Goal: Information Seeking & Learning: Learn about a topic

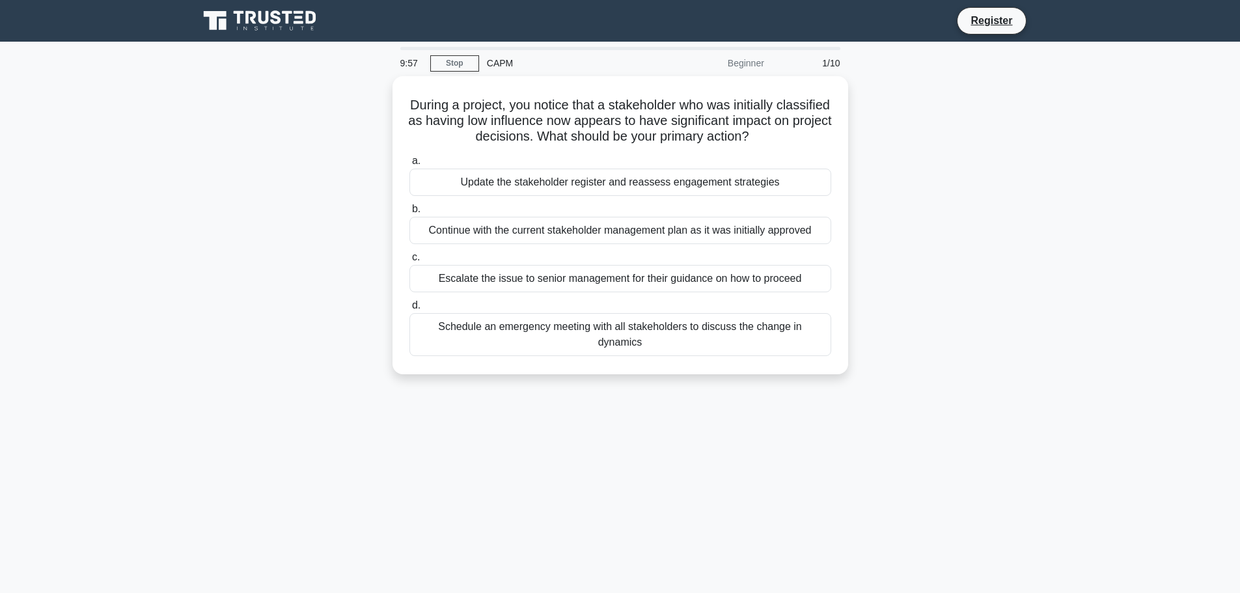
click at [300, 16] on icon at bounding box center [299, 17] width 8 height 3
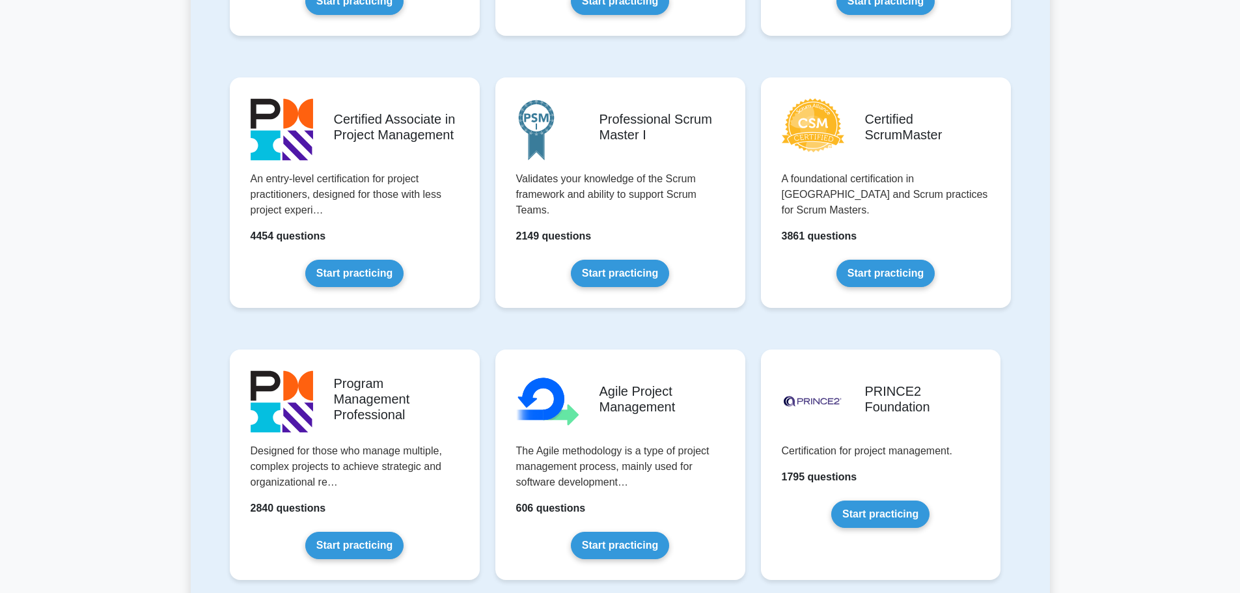
scroll to position [442, 0]
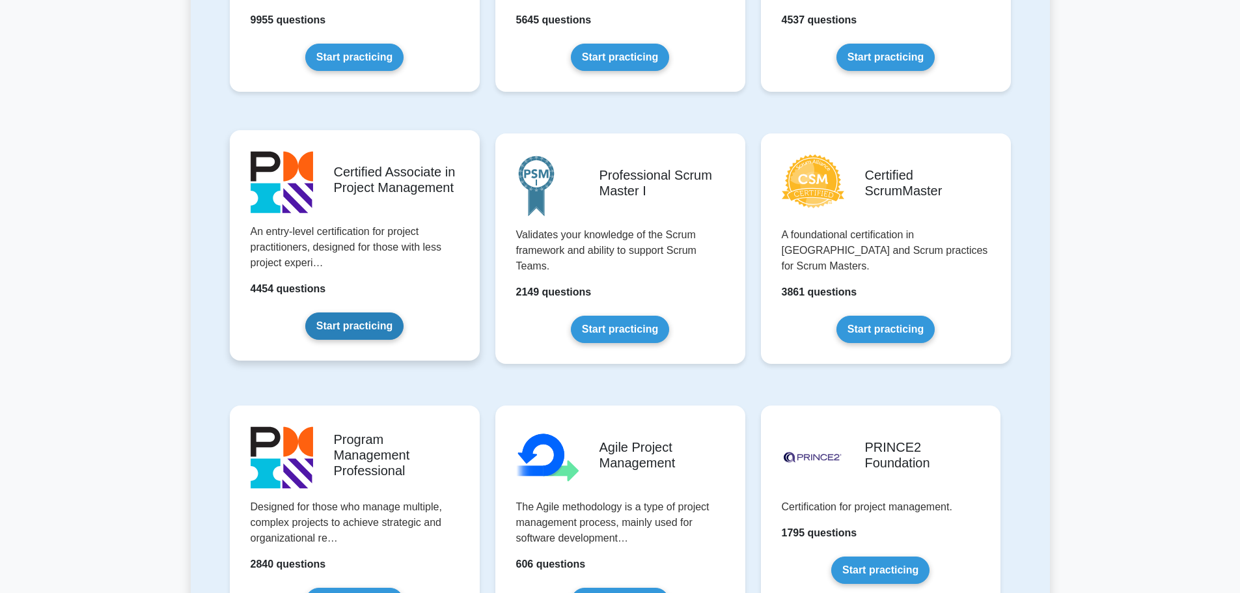
click at [345, 332] on link "Start practicing" at bounding box center [354, 325] width 98 height 27
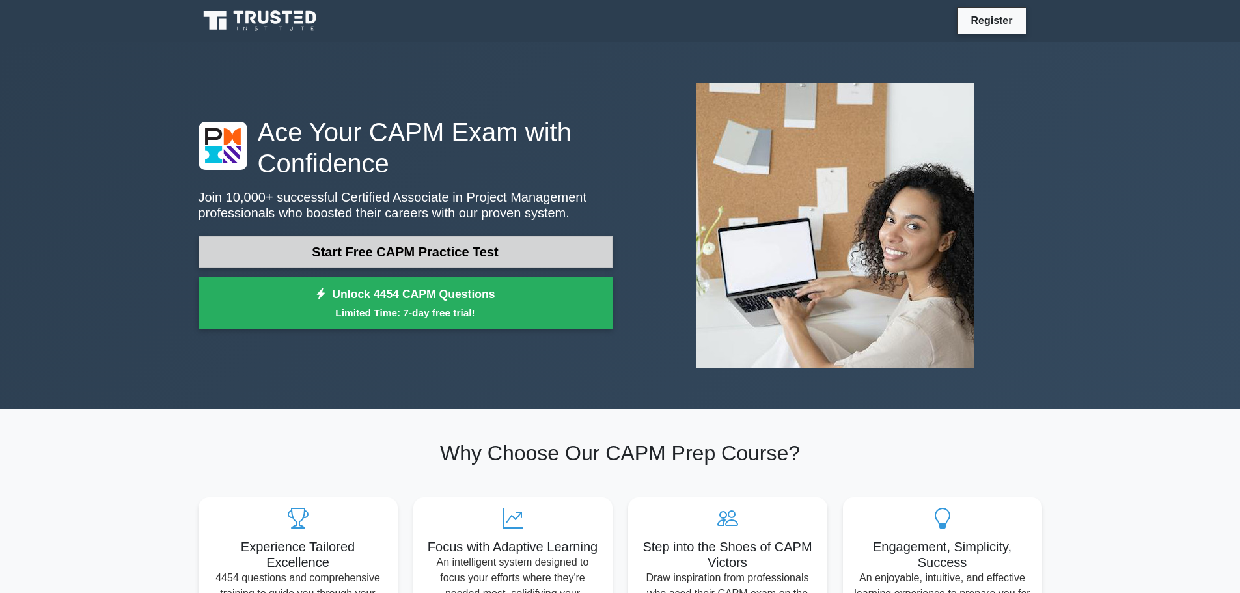
click at [405, 246] on link "Start Free CAPM Practice Test" at bounding box center [405, 251] width 414 height 31
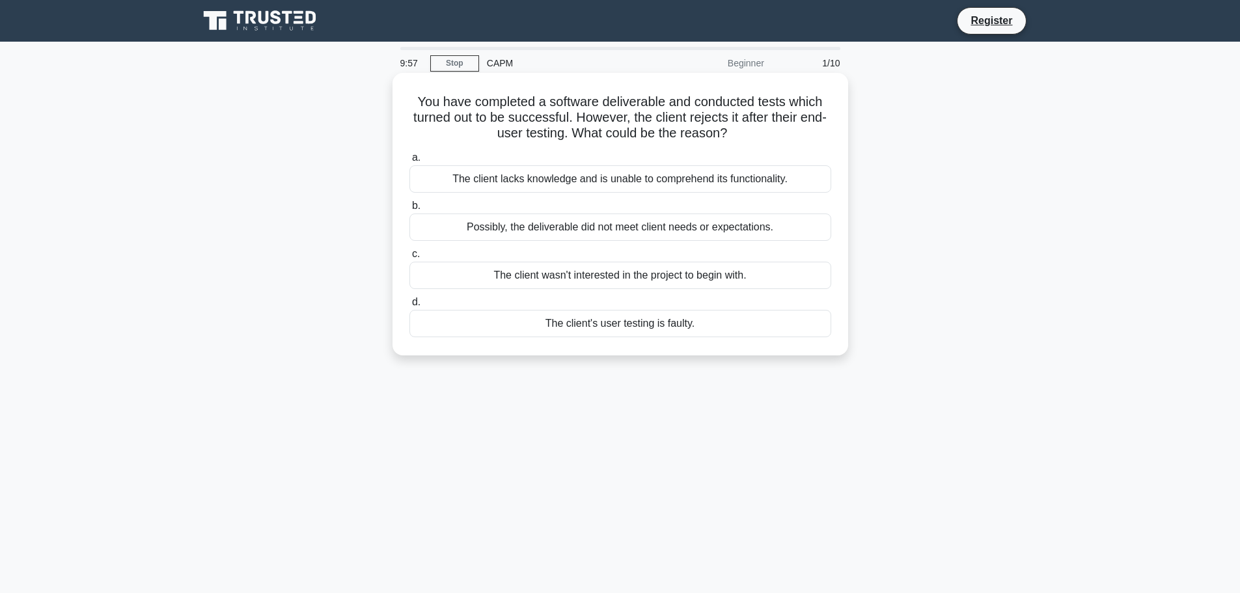
click at [526, 230] on div "Possibly, the deliverable did not meet client needs or expectations." at bounding box center [620, 226] width 422 height 27
click at [409, 210] on input "b. Possibly, the deliverable did not meet client needs or expectations." at bounding box center [409, 206] width 0 height 8
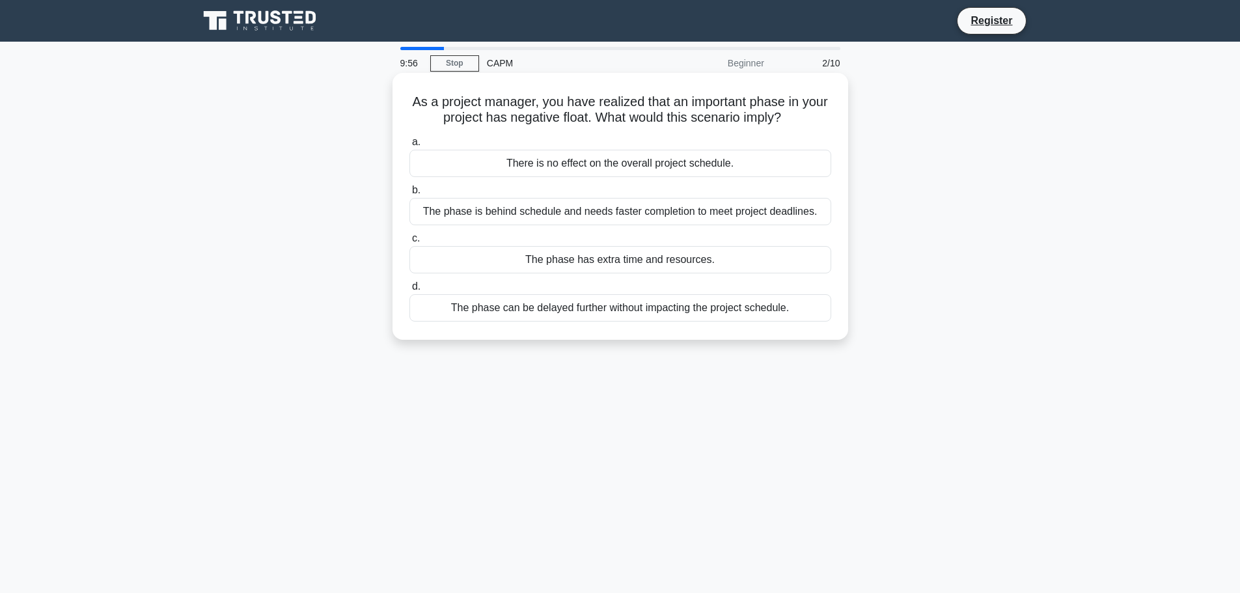
click at [534, 214] on div "The phase is behind schedule and needs faster completion to meet project deadli…" at bounding box center [620, 211] width 422 height 27
click at [409, 195] on input "b. The phase is behind schedule and needs faster completion to meet project dea…" at bounding box center [409, 190] width 0 height 8
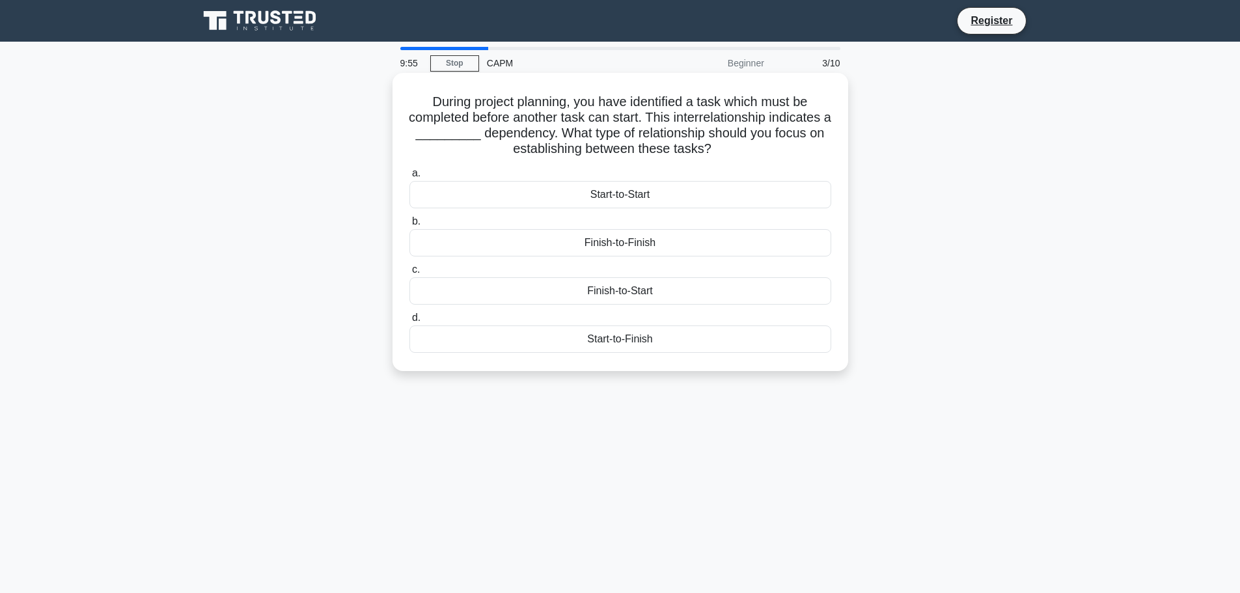
click at [560, 185] on div "Start-to-Start" at bounding box center [620, 194] width 422 height 27
click at [409, 178] on input "a. Start-to-Start" at bounding box center [409, 173] width 0 height 8
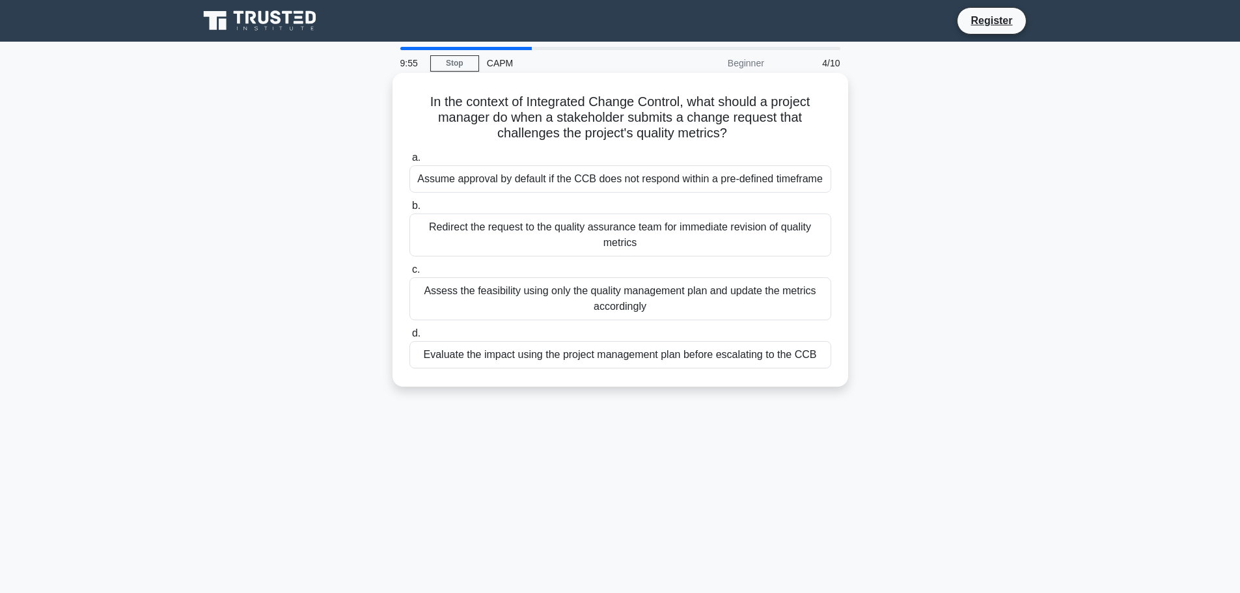
click at [559, 186] on div "Assume approval by default if the CCB does not respond within a pre-defined tim…" at bounding box center [620, 178] width 422 height 27
click at [409, 162] on input "a. Assume approval by default if the CCB does not respond within a pre-defined …" at bounding box center [409, 158] width 0 height 8
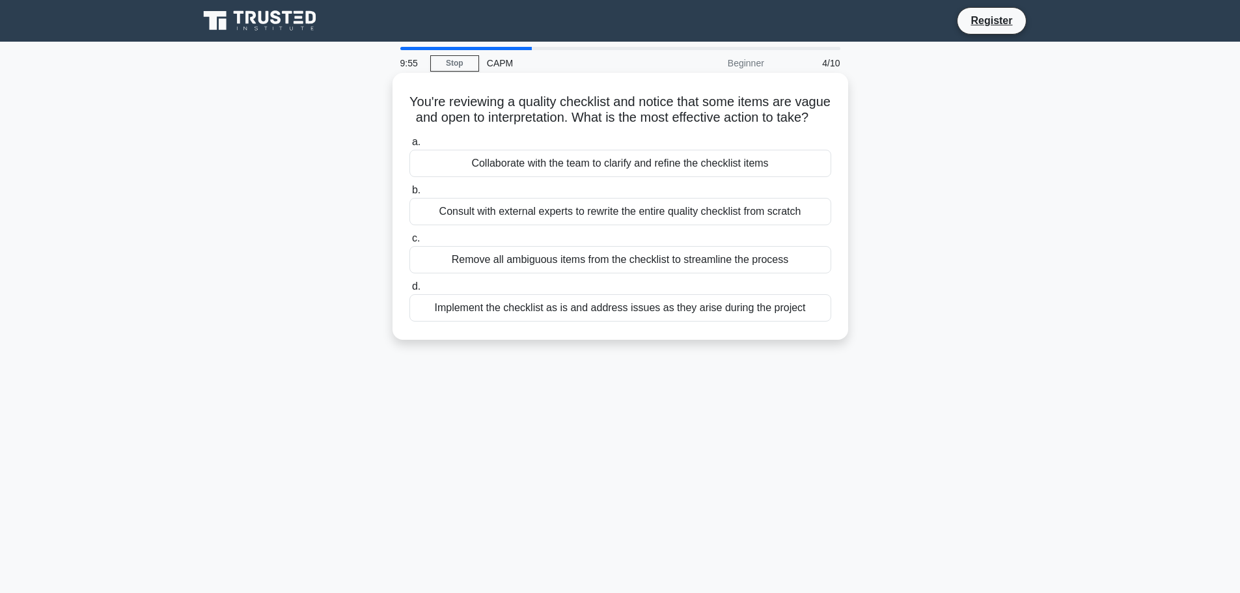
click at [551, 225] on div "Consult with external experts to rewrite the entire quality checklist from scra…" at bounding box center [620, 211] width 422 height 27
click at [409, 195] on input "b. Consult with external experts to rewrite the entire quality checklist from s…" at bounding box center [409, 190] width 0 height 8
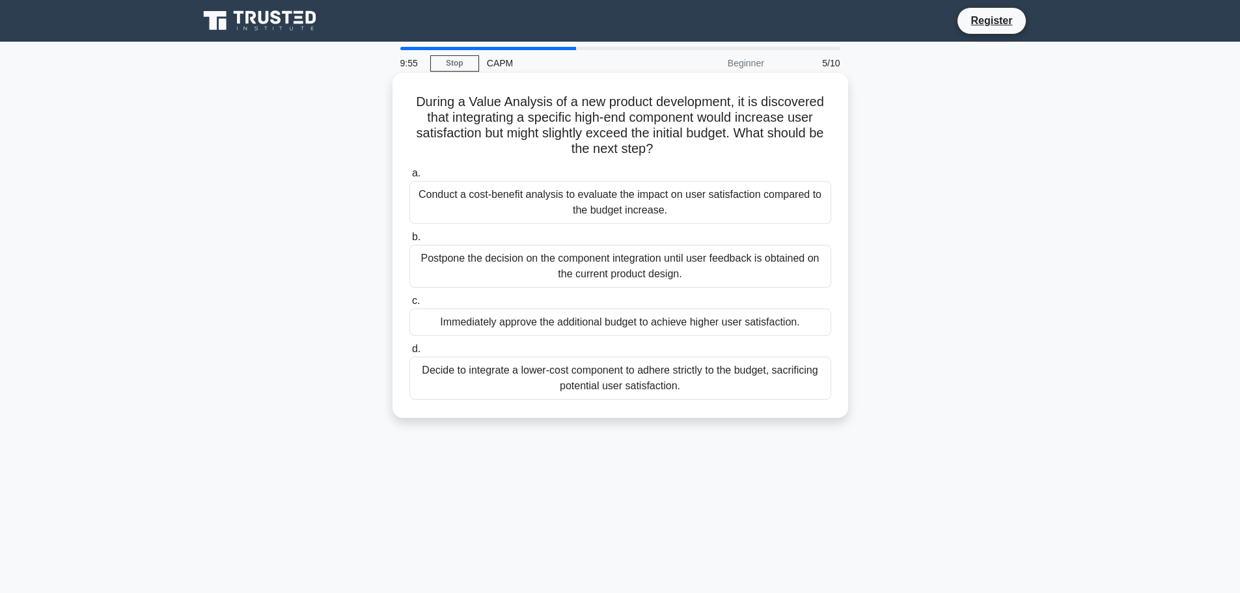
click at [554, 251] on label "b. Postpone the decision on the component integration until user feedback is ob…" at bounding box center [620, 258] width 422 height 59
click at [544, 281] on div "Postpone the decision on the component integration until user feedback is obtai…" at bounding box center [620, 266] width 422 height 43
click at [409, 241] on input "b. Postpone the decision on the component integration until user feedback is ob…" at bounding box center [409, 237] width 0 height 8
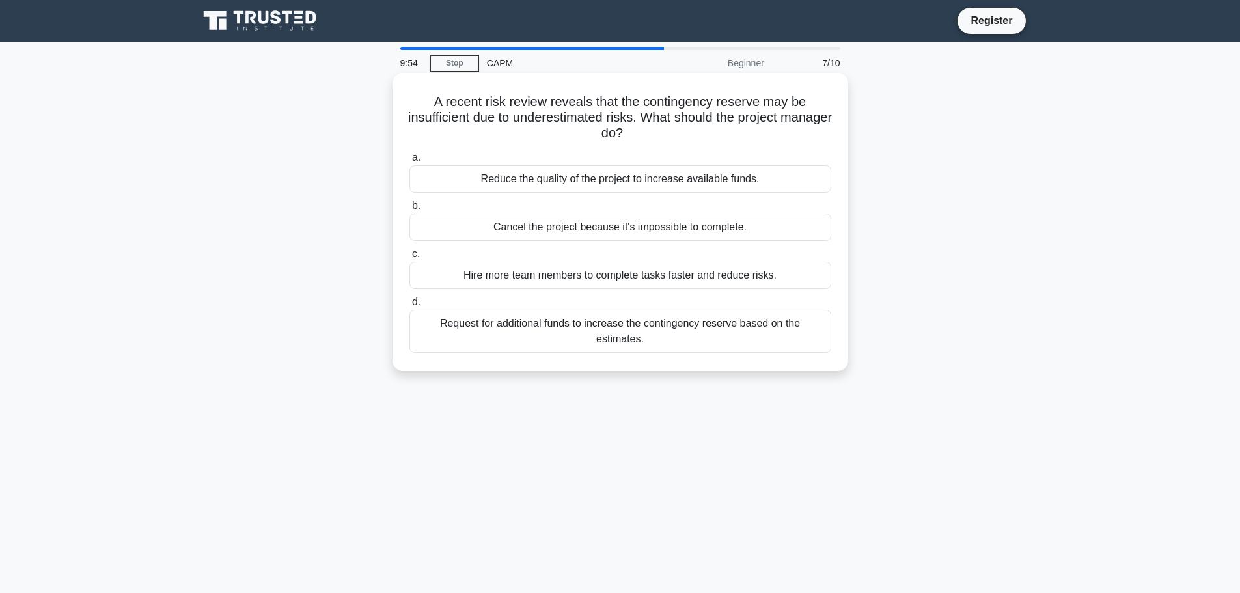
click at [528, 322] on label "d. Request for additional funds to increase the contingency reserve based on th…" at bounding box center [620, 323] width 422 height 59
click at [556, 279] on div "Hire more team members to complete tasks faster and reduce risks." at bounding box center [620, 275] width 422 height 27
click at [409, 258] on input "c. Hire more team members to complete tasks faster and reduce risks." at bounding box center [409, 254] width 0 height 8
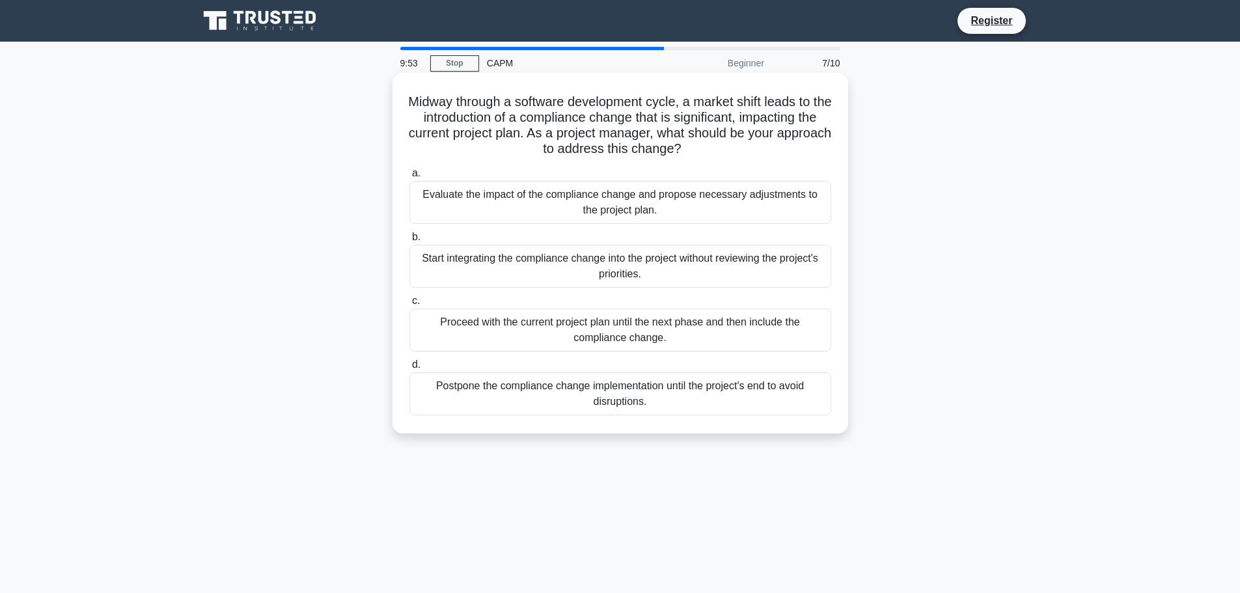
click at [573, 245] on label "b. Start integrating the compliance change into the project without reviewing t…" at bounding box center [620, 258] width 422 height 59
click at [574, 239] on label "b. Start integrating the compliance change into the project without reviewing t…" at bounding box center [620, 258] width 422 height 59
click at [409, 239] on input "b. Start integrating the compliance change into the project without reviewing t…" at bounding box center [409, 237] width 0 height 8
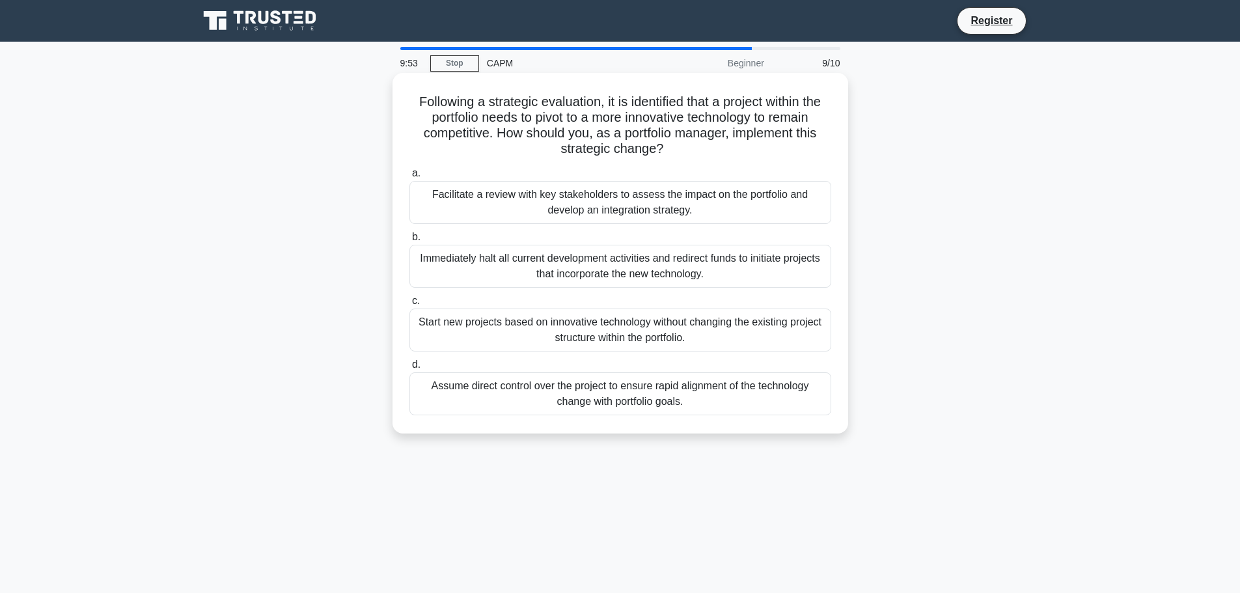
click at [591, 212] on div "Facilitate a review with key stakeholders to assess the impact on the portfolio…" at bounding box center [620, 202] width 422 height 43
drag, startPoint x: 577, startPoint y: 238, endPoint x: 561, endPoint y: 318, distance: 82.3
click at [571, 255] on div "a. Facilitate a review with key stakeholders to assess the impact on the portfo…" at bounding box center [620, 290] width 437 height 255
click at [563, 347] on div "Start new projects based on innovative technology without changing the existing…" at bounding box center [620, 329] width 422 height 43
click at [560, 372] on label "d. Assume direct control over the project to ensure rapid alignment of the tech…" at bounding box center [620, 386] width 422 height 59
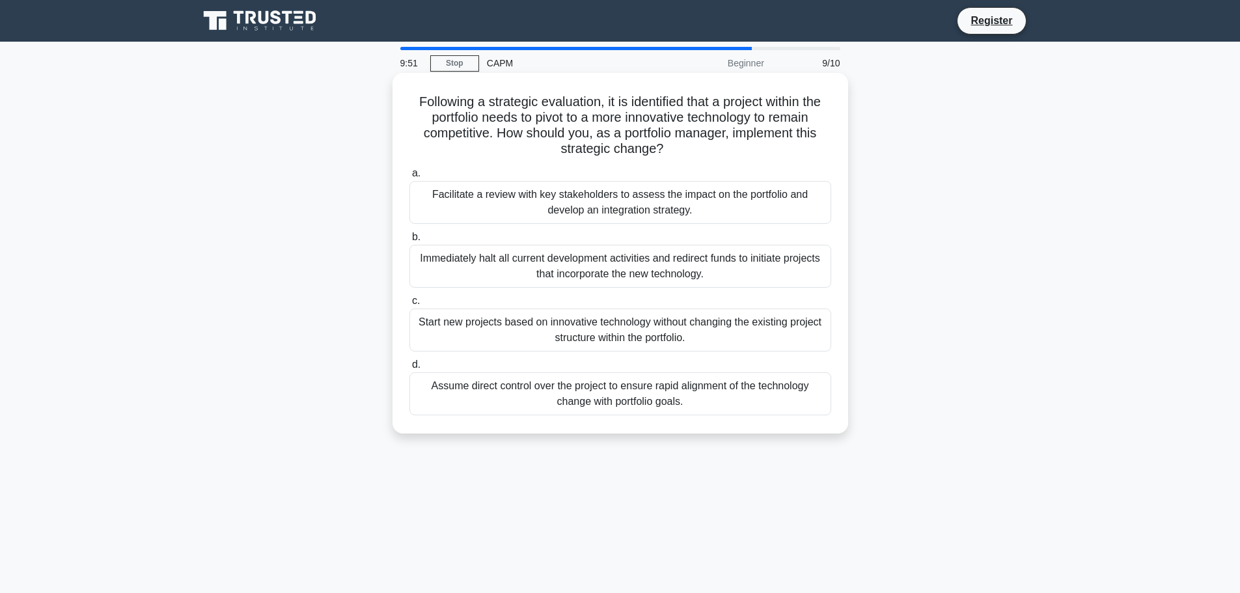
click at [409, 369] on input "d. Assume direct control over the project to ensure rapid alignment of the tech…" at bounding box center [409, 365] width 0 height 8
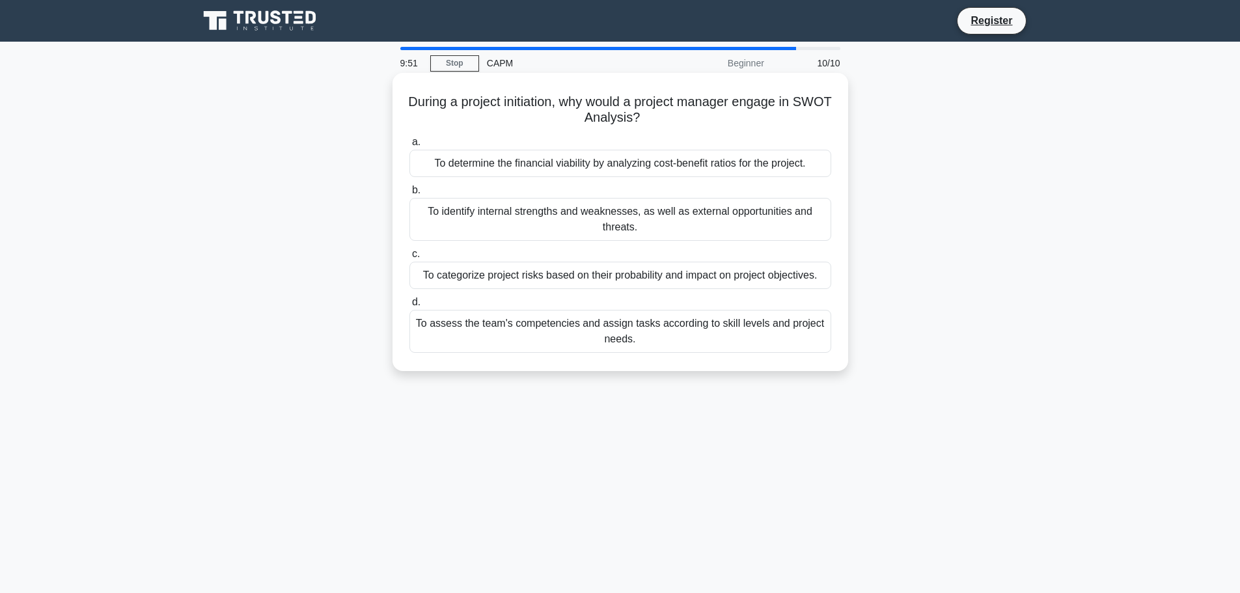
click at [558, 386] on div "During a project initiation, why would a project manager engage in SWOT Analysi…" at bounding box center [620, 233] width 859 height 314
click at [603, 306] on label "d. To assess the team's competencies and assign tasks according to skill levels…" at bounding box center [620, 323] width 422 height 59
click at [409, 306] on input "d. To assess the team's competencies and assign tasks according to skill levels…" at bounding box center [409, 302] width 0 height 8
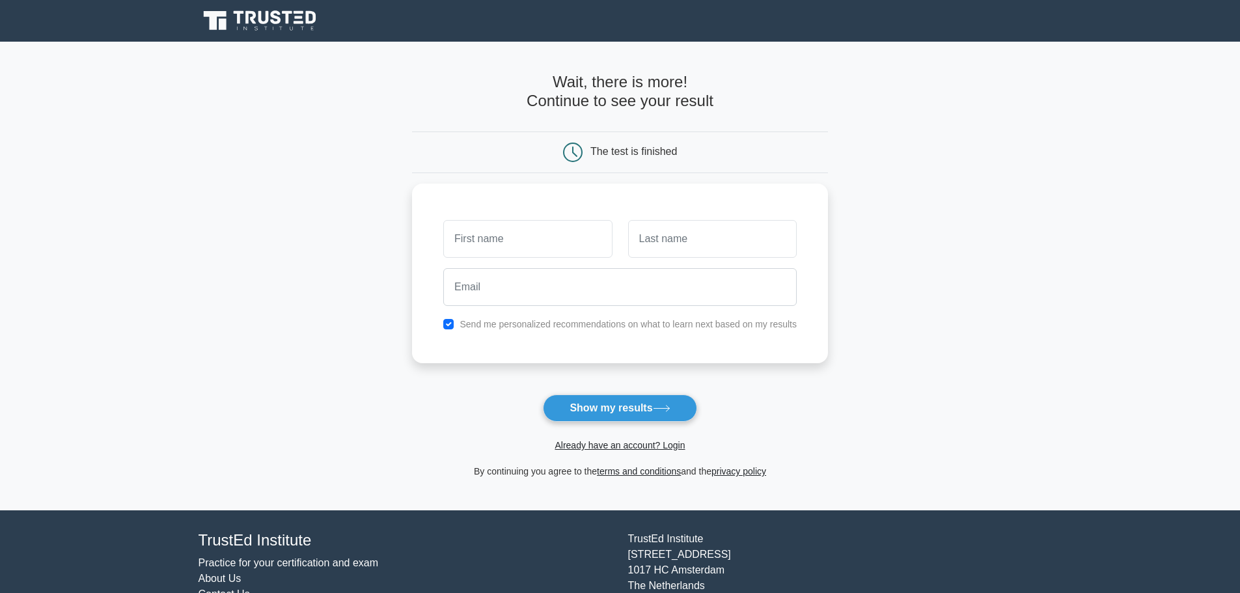
click at [990, 294] on main "Wait, there is more! Continue to see your result The test is finished and the" at bounding box center [620, 276] width 1240 height 469
click at [621, 405] on button "Show my results" at bounding box center [620, 407] width 154 height 27
click at [556, 234] on input "text" at bounding box center [527, 236] width 169 height 38
type input "[GEOGRAPHIC_DATA]"
click at [650, 251] on input "text" at bounding box center [712, 236] width 169 height 38
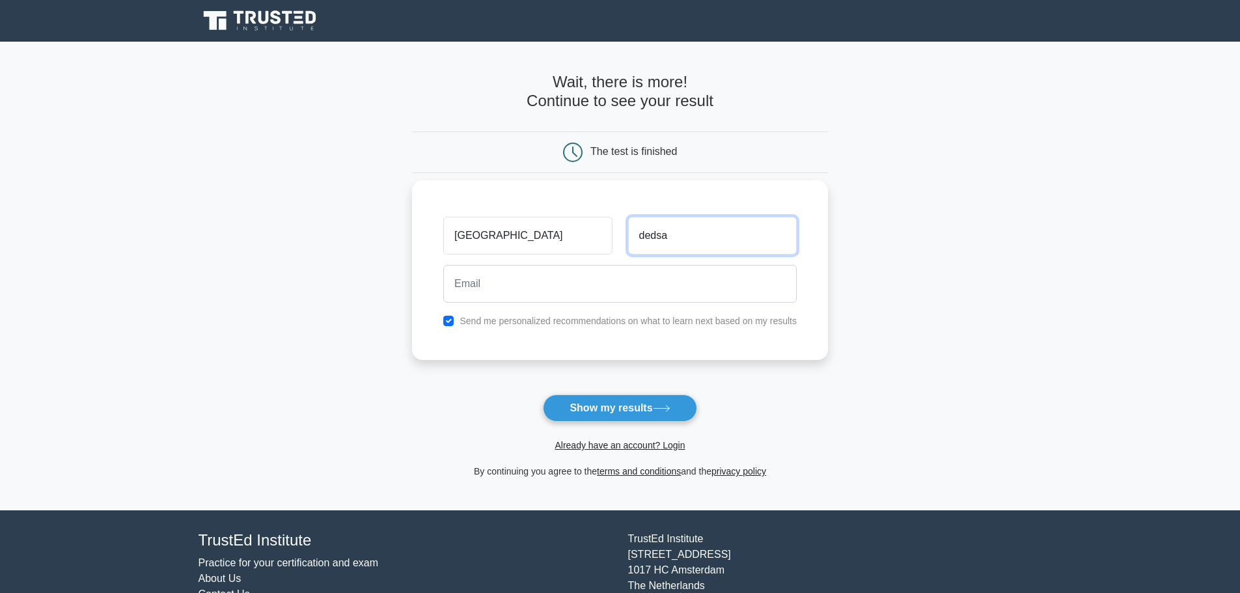
type input "dedsa"
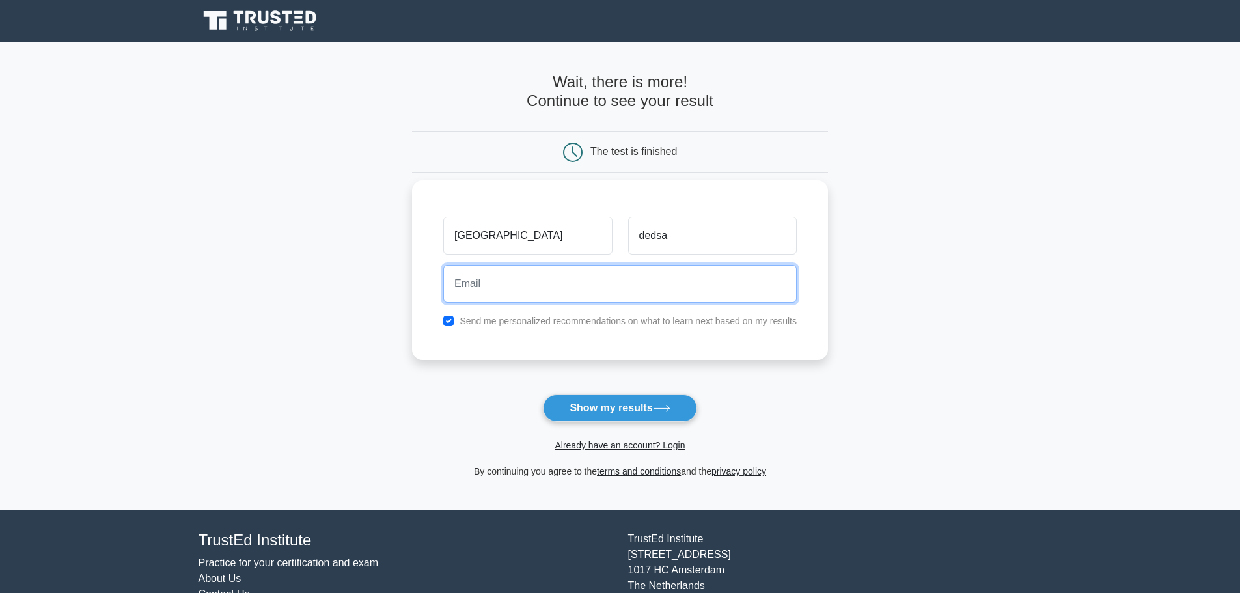
click at [556, 276] on input "email" at bounding box center [619, 284] width 353 height 38
type input "darkvoidl2d@gmail.com"
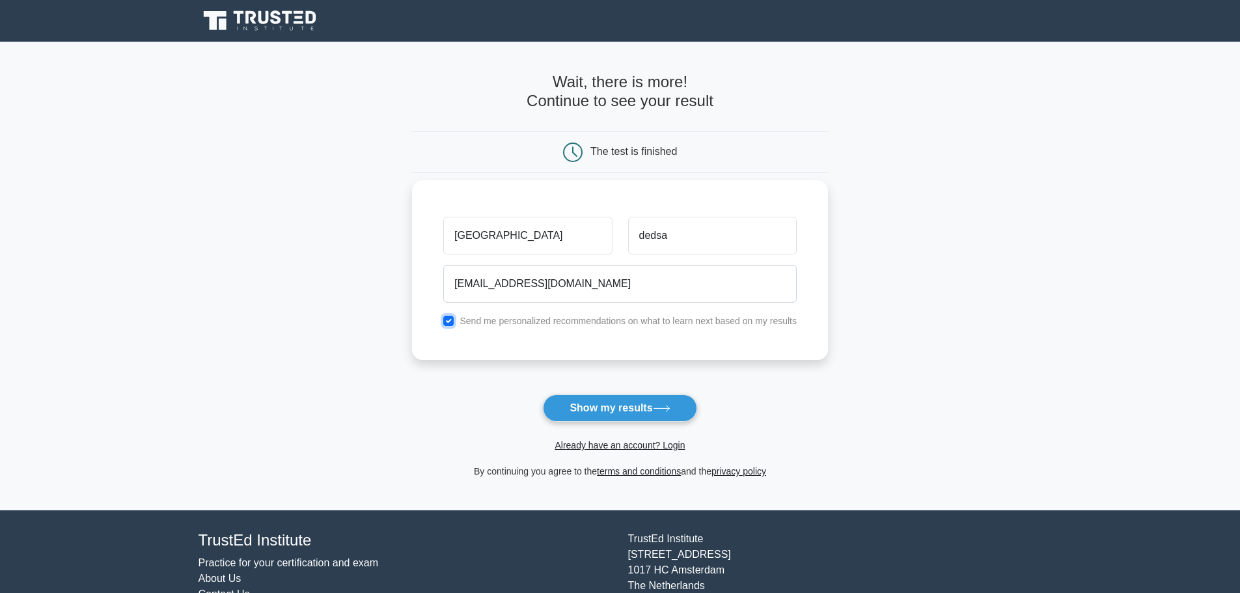
click at [448, 321] on input "checkbox" at bounding box center [448, 321] width 10 height 10
checkbox input "false"
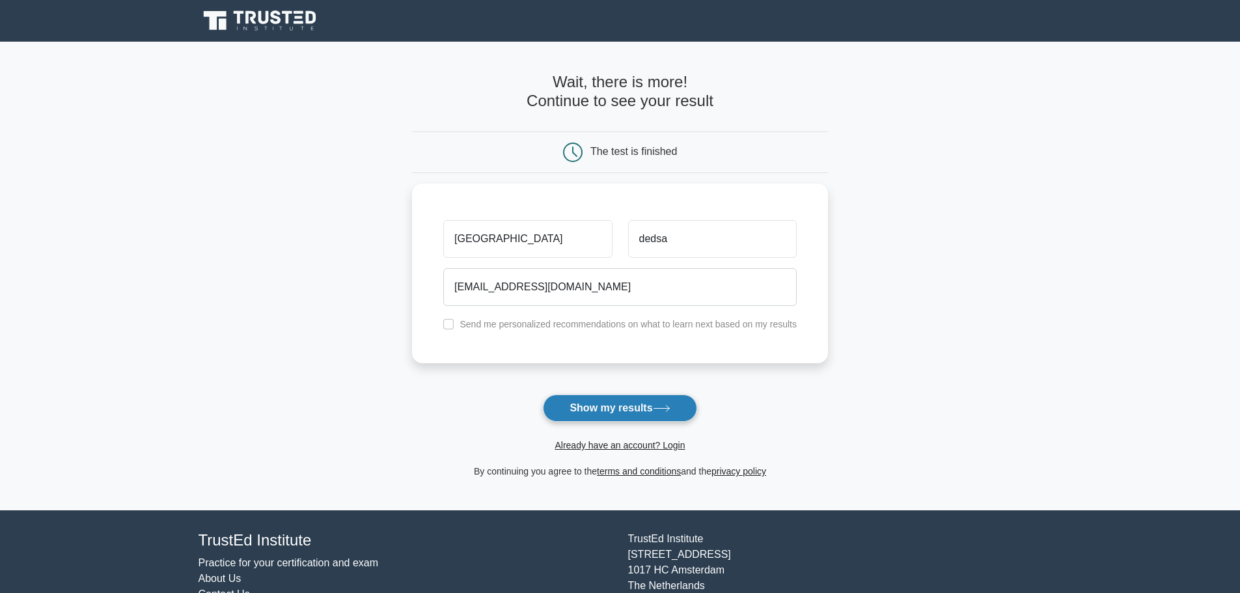
click at [608, 412] on button "Show my results" at bounding box center [620, 407] width 154 height 27
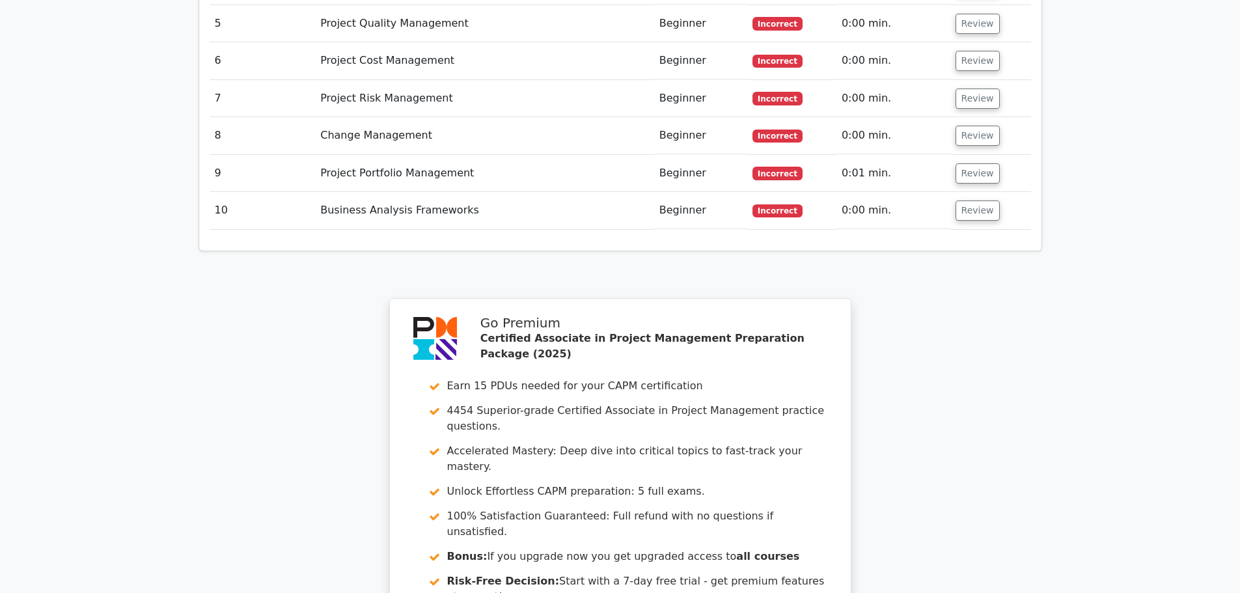
scroll to position [2163, 0]
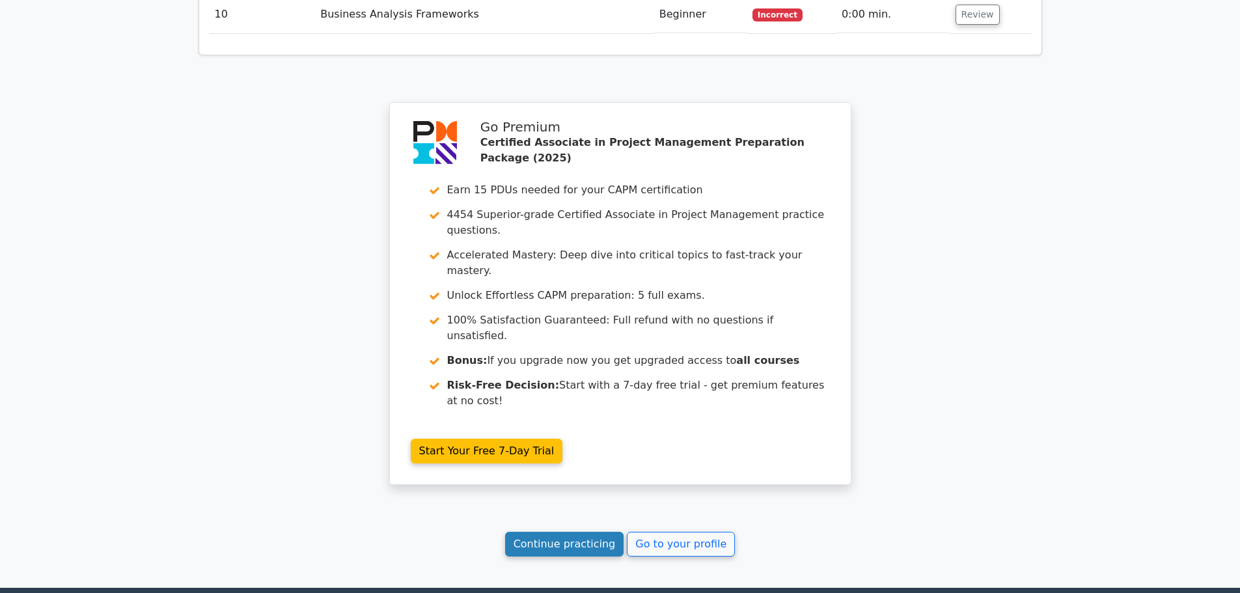
click at [558, 532] on link "Continue practicing" at bounding box center [564, 544] width 119 height 25
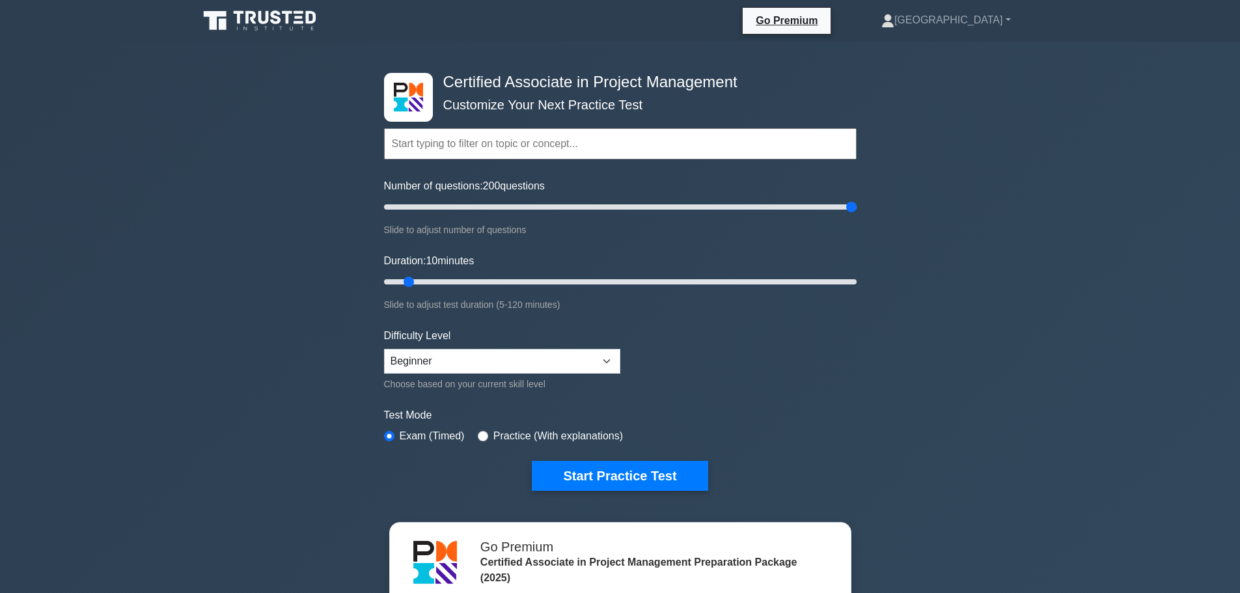
drag, startPoint x: 403, startPoint y: 200, endPoint x: 886, endPoint y: 228, distance: 483.7
type input "200"
click at [856, 215] on input "Number of questions: 200 questions" at bounding box center [620, 207] width 472 height 16
drag, startPoint x: 409, startPoint y: 279, endPoint x: 987, endPoint y: 301, distance: 579.0
type input "120"
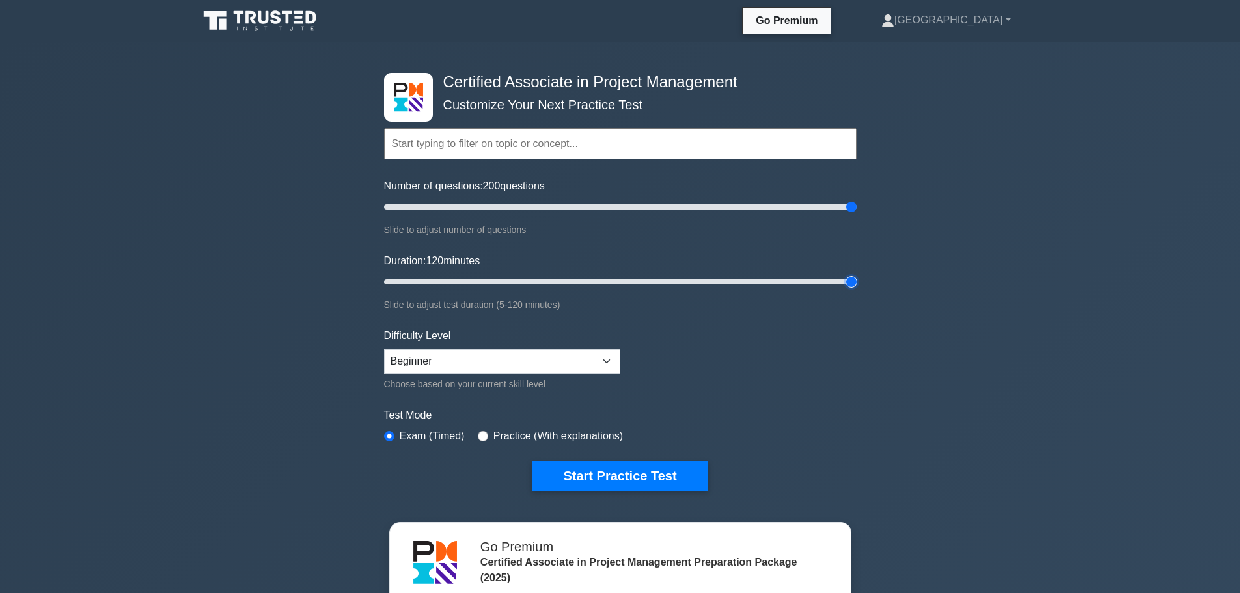
click at [856, 290] on input "Duration: 120 minutes" at bounding box center [620, 282] width 472 height 16
click at [534, 357] on select "Beginner Intermediate Expert" at bounding box center [502, 361] width 236 height 25
select select "expert"
click at [384, 349] on select "Beginner Intermediate Expert" at bounding box center [502, 361] width 236 height 25
click at [478, 433] on input "radio" at bounding box center [483, 436] width 10 height 10
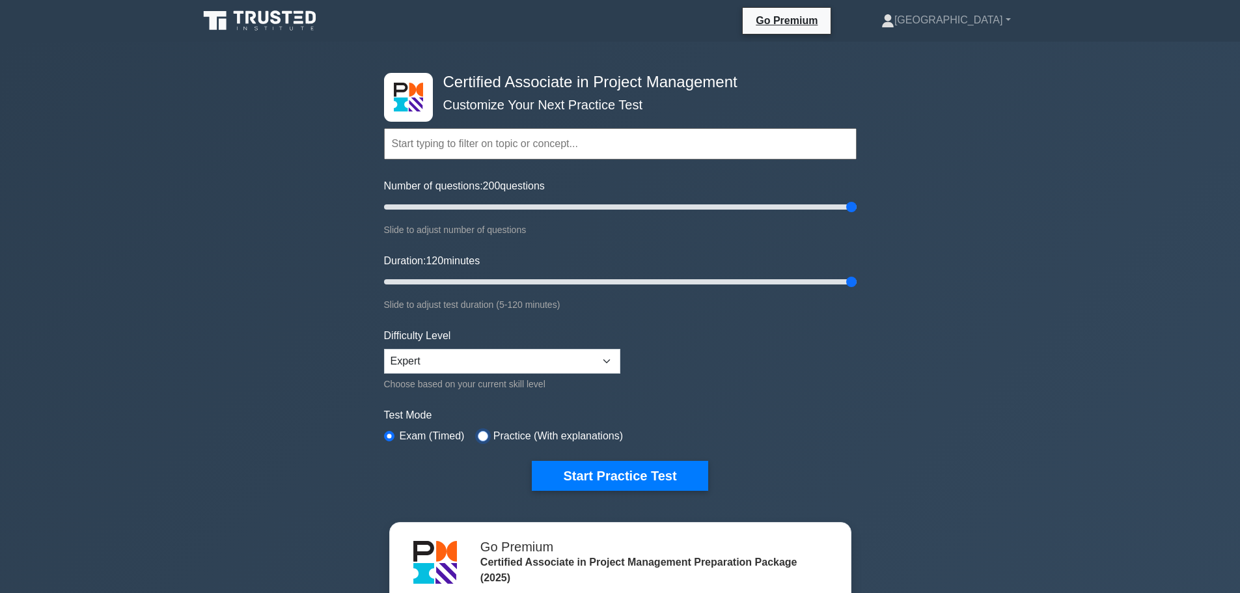
radio input "true"
click at [23, 252] on div "Certified Associate in Project Management Customize Your Next Practice Test Top…" at bounding box center [620, 451] width 1240 height 819
click at [592, 478] on button "Start Practice Test" at bounding box center [620, 476] width 176 height 30
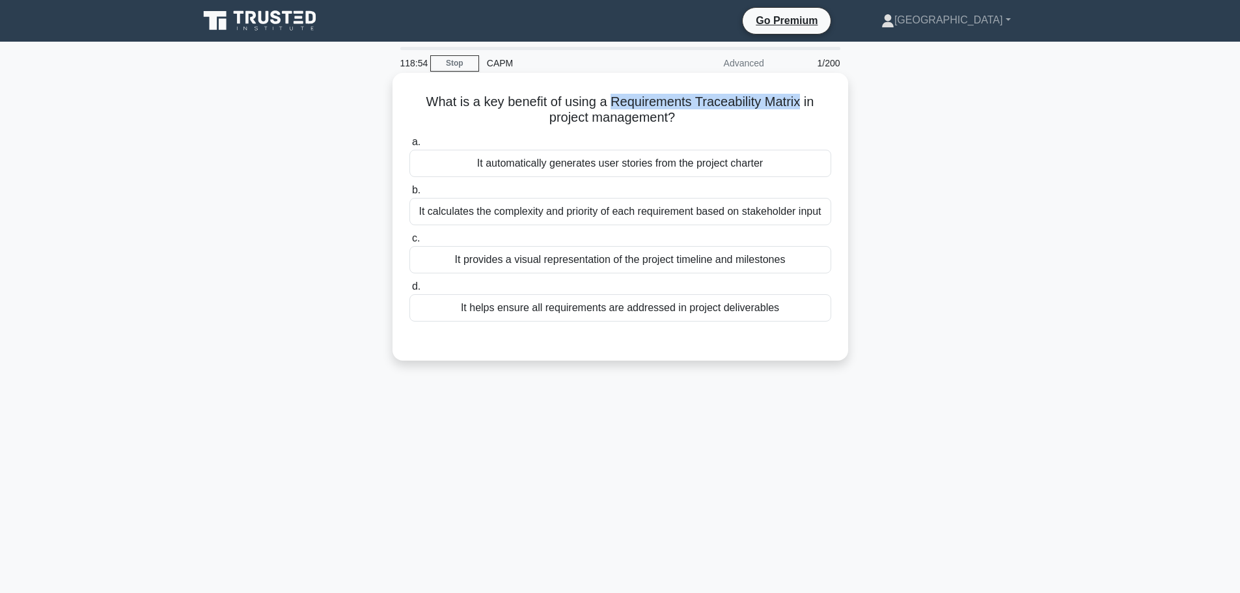
drag, startPoint x: 609, startPoint y: 100, endPoint x: 805, endPoint y: 98, distance: 195.9
click at [805, 98] on h5 "What is a key benefit of using a Requirements Traceability Matrix in project ma…" at bounding box center [620, 110] width 424 height 33
copy h5 "Requirements Traceability Matrix"
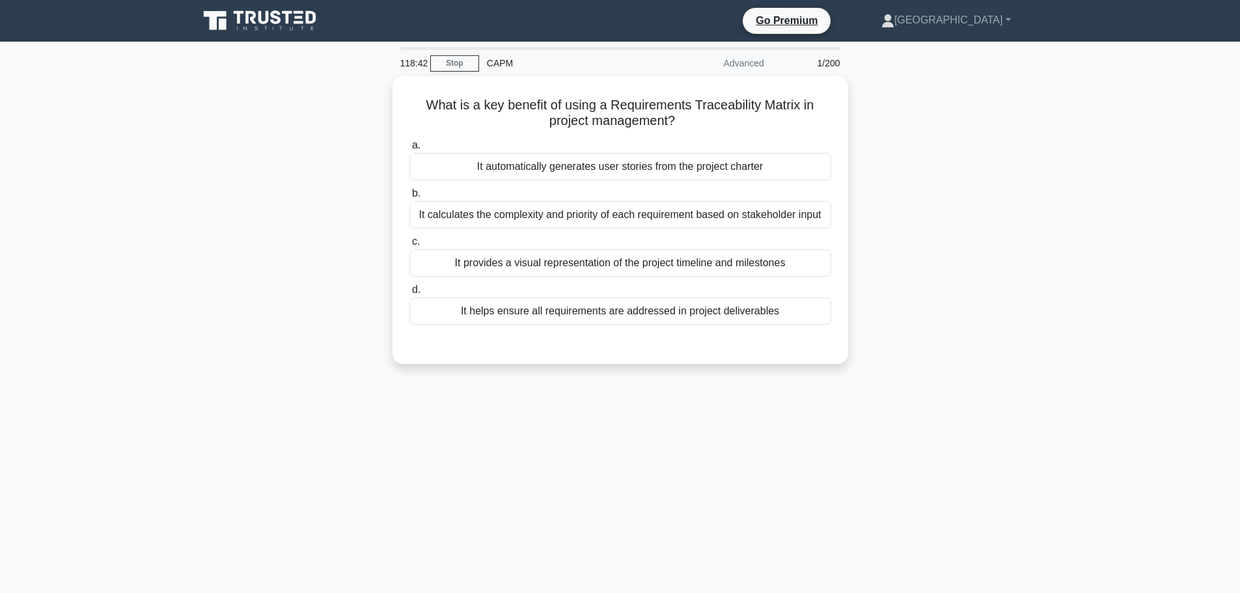
click at [257, 260] on div "What is a key benefit of using a Requirements Traceability Matrix in project ma…" at bounding box center [620, 227] width 859 height 303
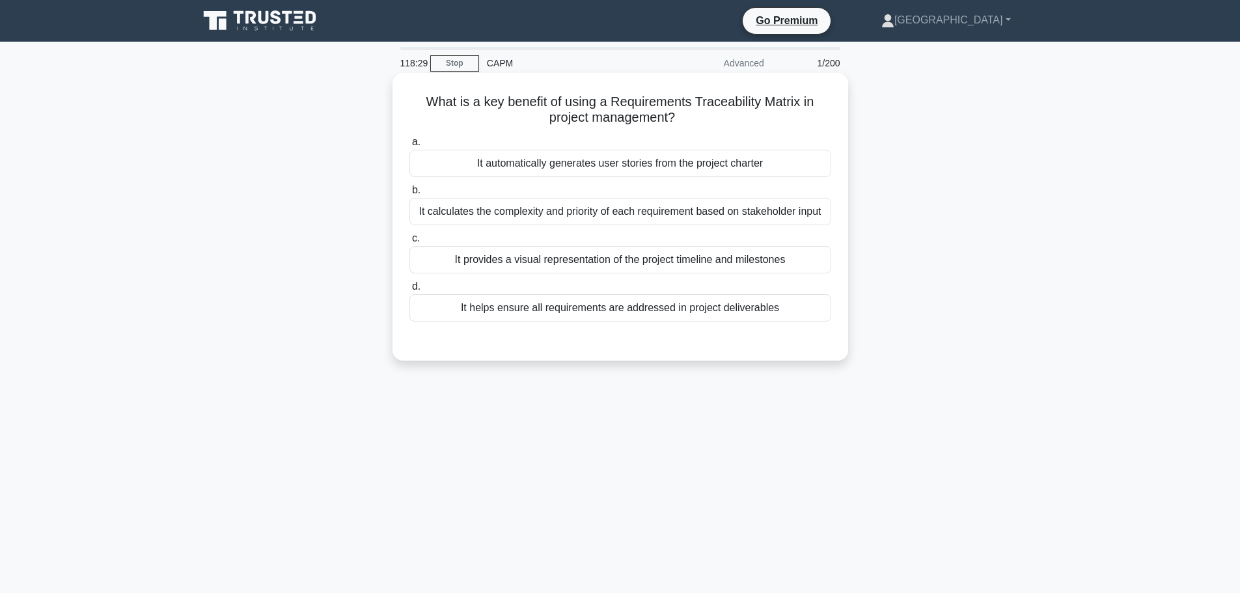
click at [649, 212] on div "It calculates the complexity and priority of each requirement based on stakehol…" at bounding box center [620, 211] width 422 height 27
click at [409, 195] on input "b. It calculates the complexity and priority of each requirement based on stake…" at bounding box center [409, 190] width 0 height 8
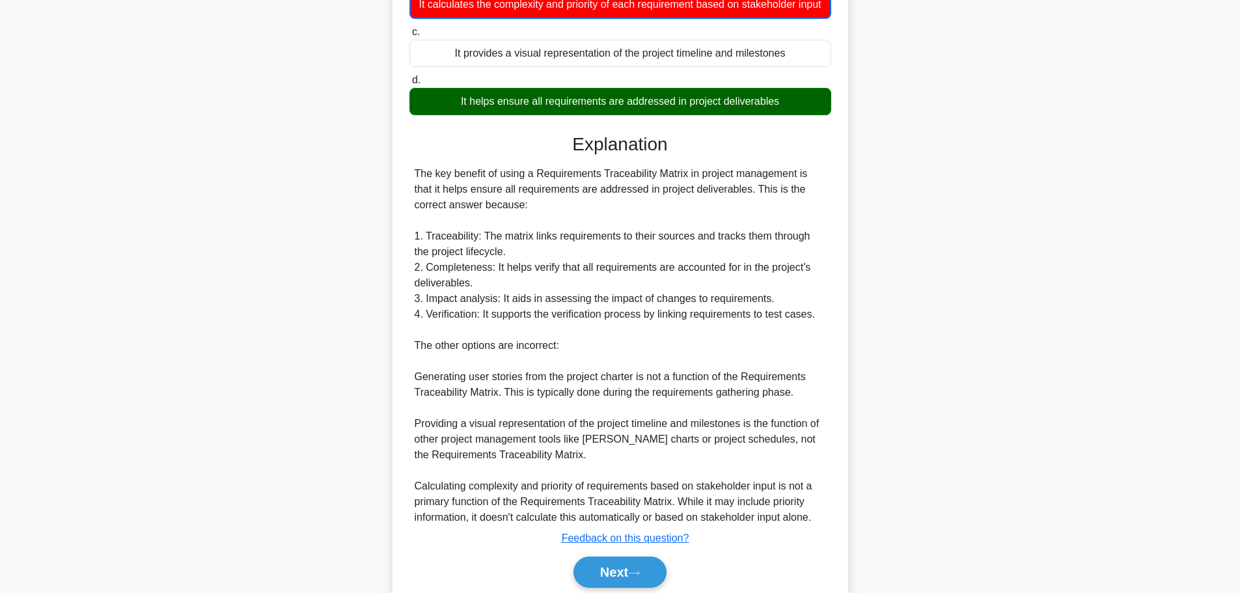
scroll to position [274, 0]
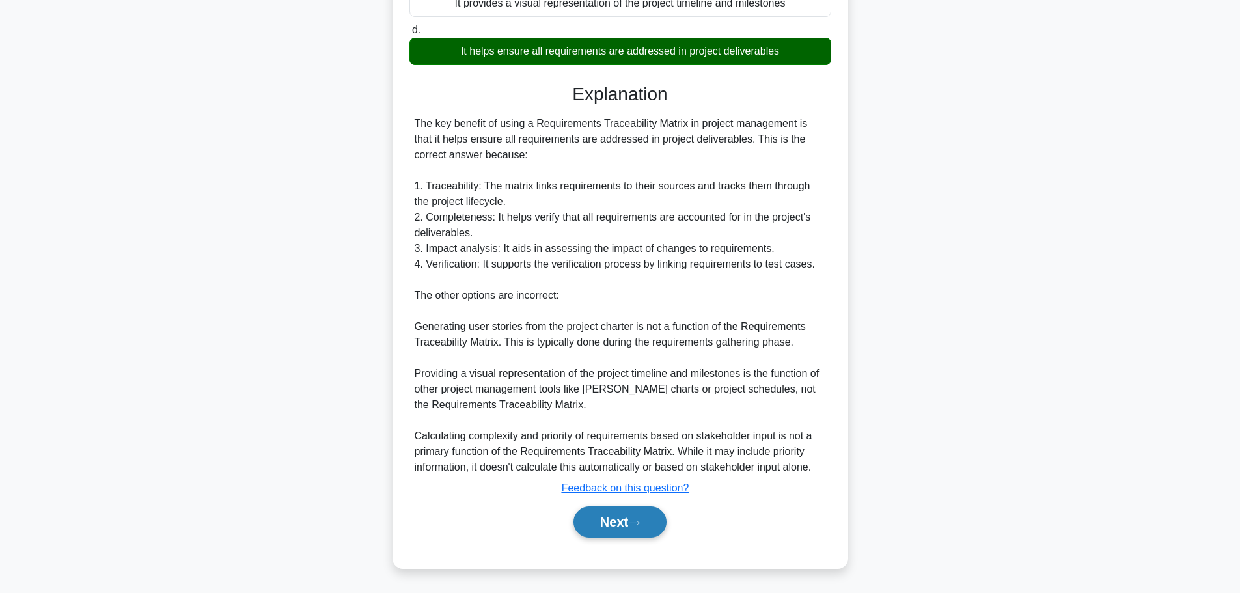
click at [613, 527] on button "Next" at bounding box center [619, 521] width 93 height 31
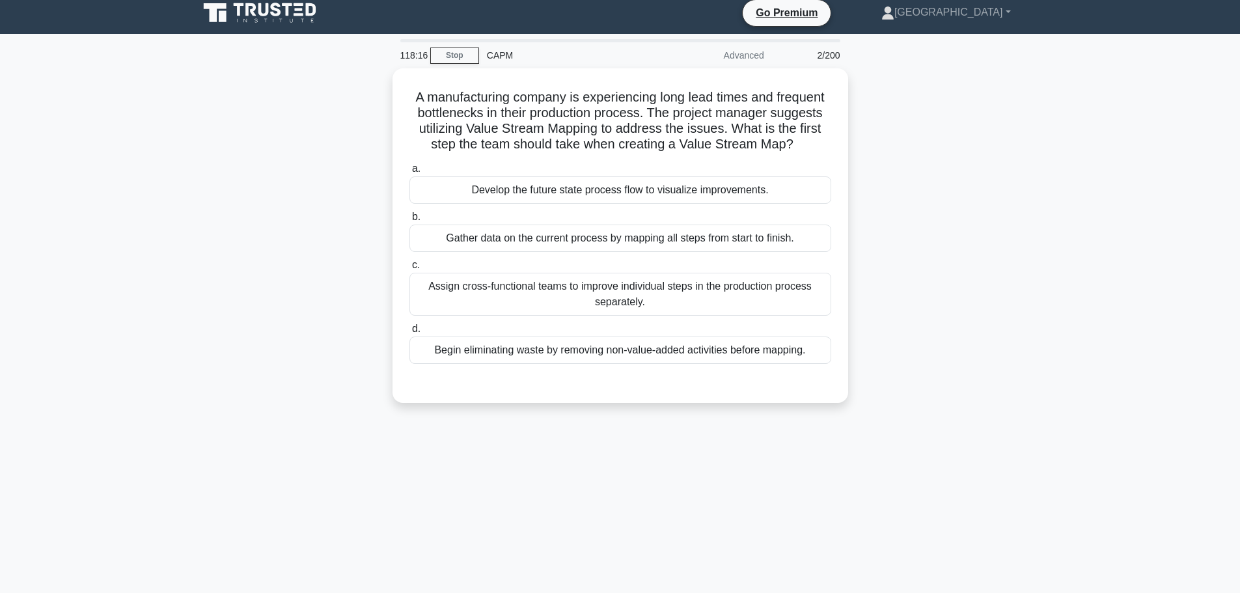
scroll to position [0, 0]
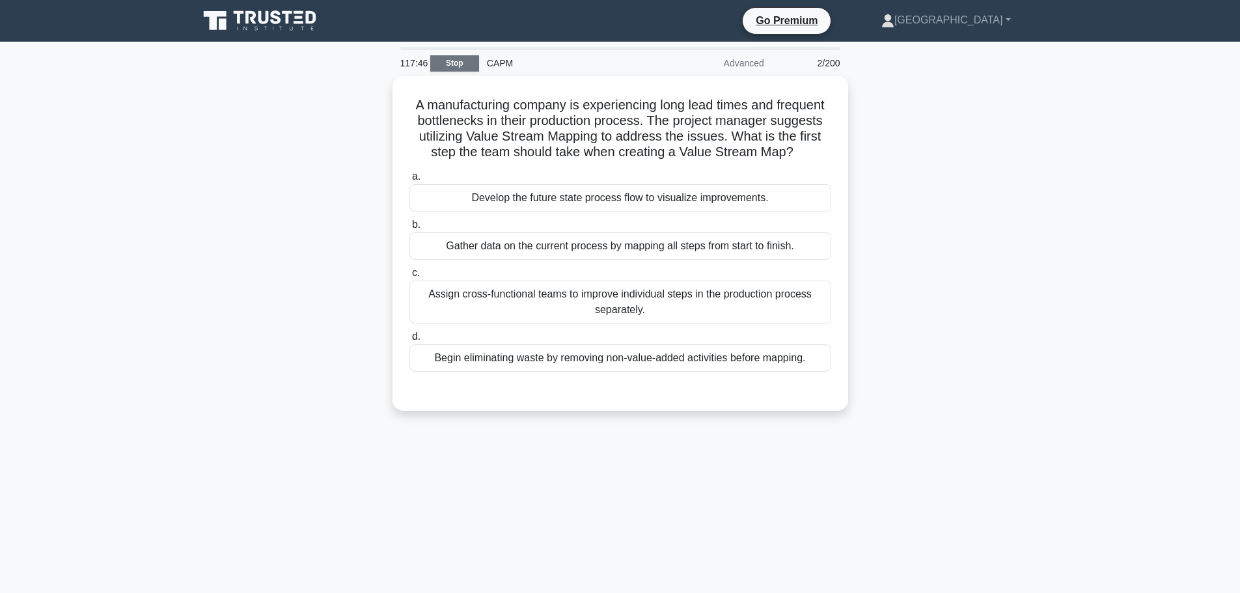
click at [459, 59] on link "Stop" at bounding box center [454, 63] width 49 height 16
